Goal: Navigation & Orientation: Find specific page/section

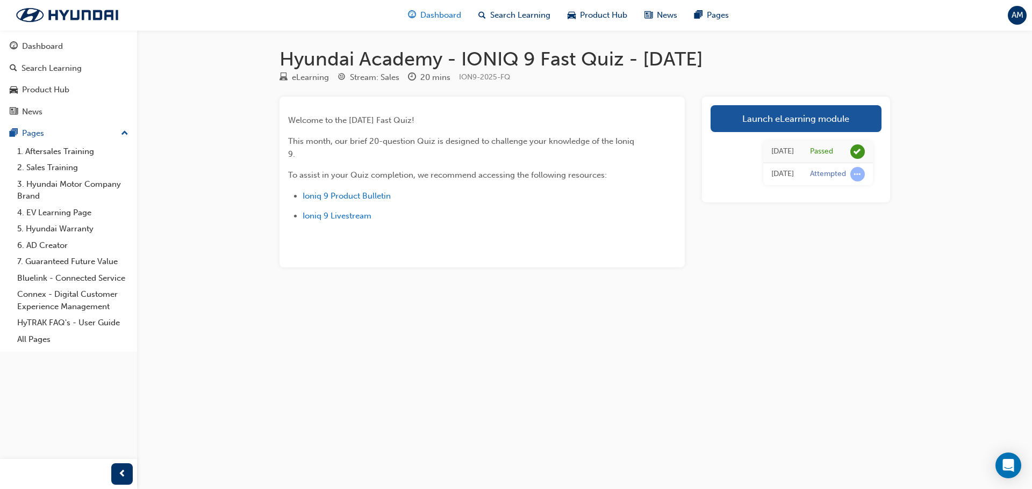
click at [452, 18] on span "Dashboard" at bounding box center [440, 15] width 41 height 12
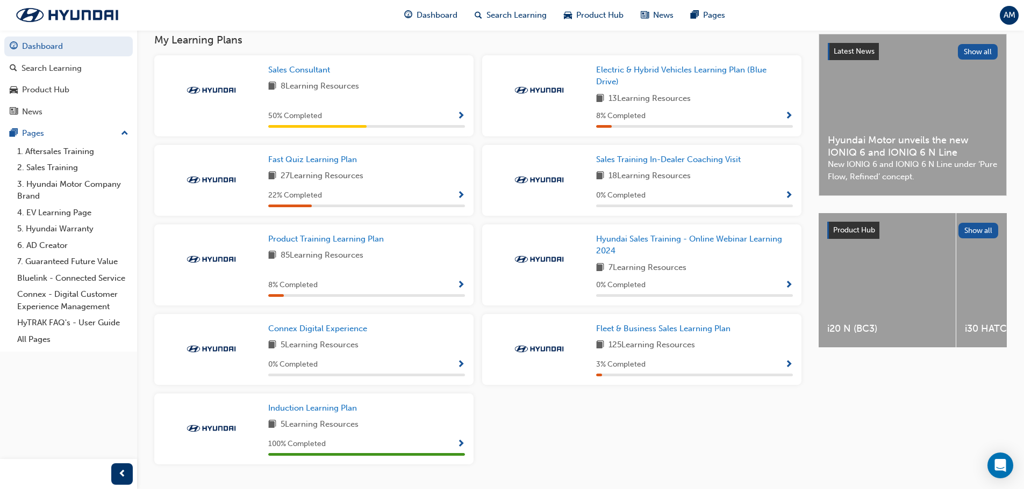
scroll to position [215, 0]
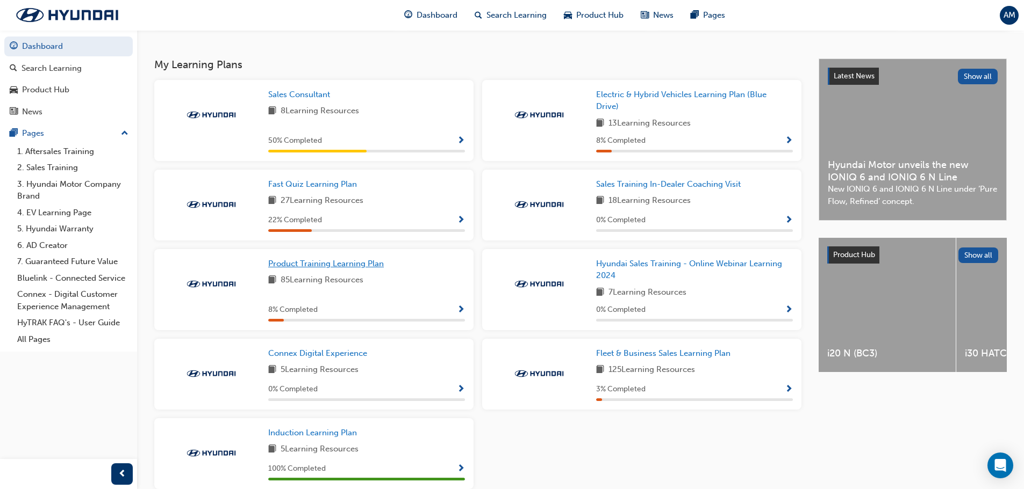
click at [321, 267] on span "Product Training Learning Plan" at bounding box center [326, 264] width 116 height 10
